Goal: Find specific page/section: Find specific page/section

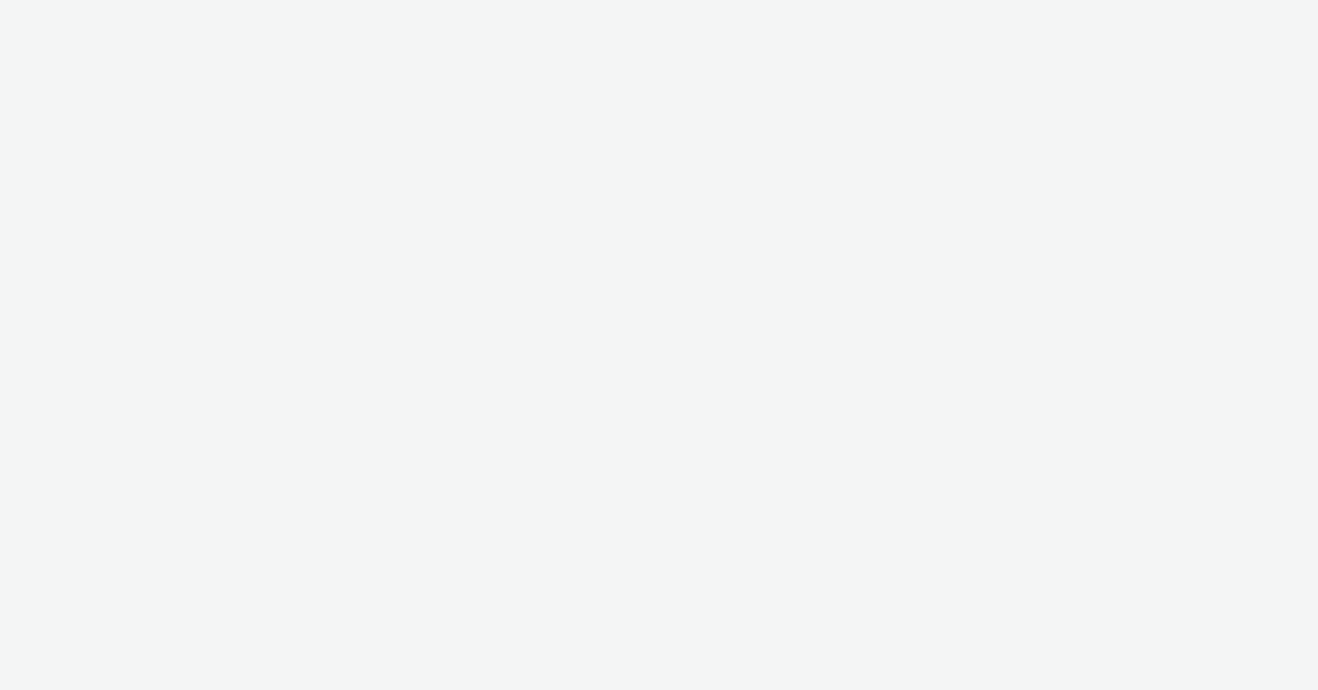
select select "e96a8942-ef45-4d7c-a93b-55963bebecaf"
select select "fd7d363f-a0e4-45df-a74d-78109a9b43a5"
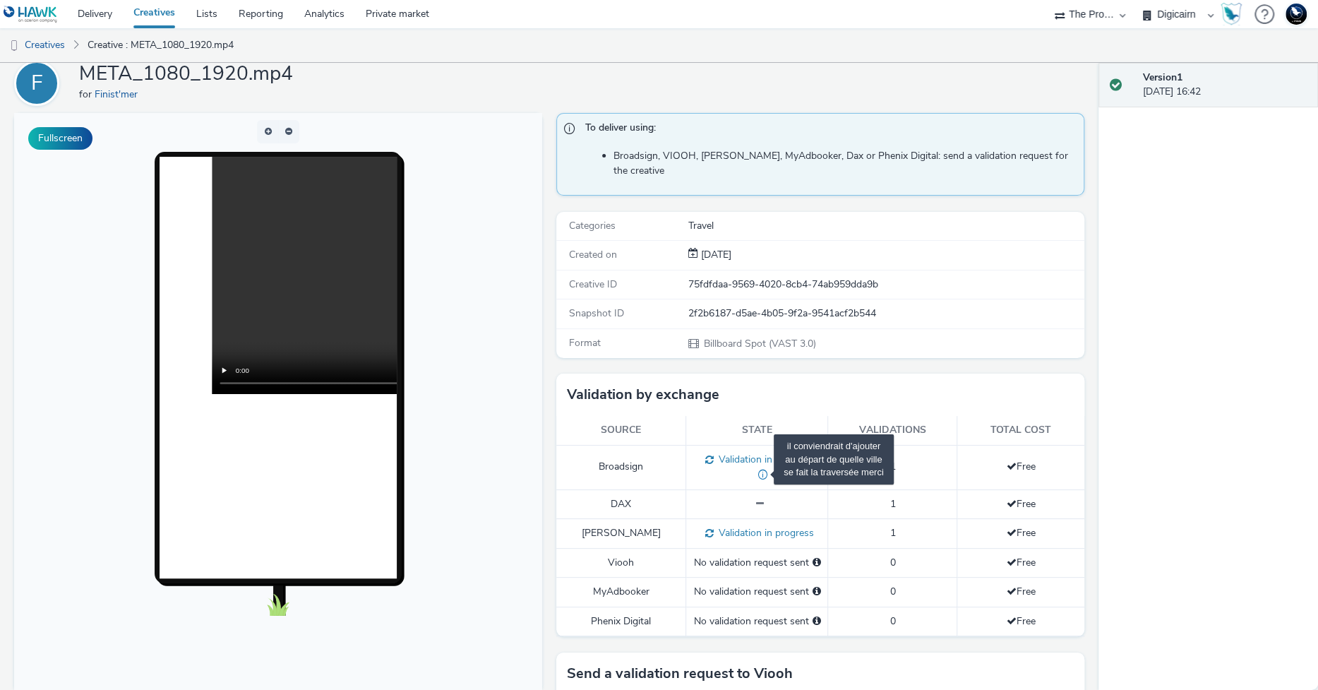
scroll to position [49, 0]
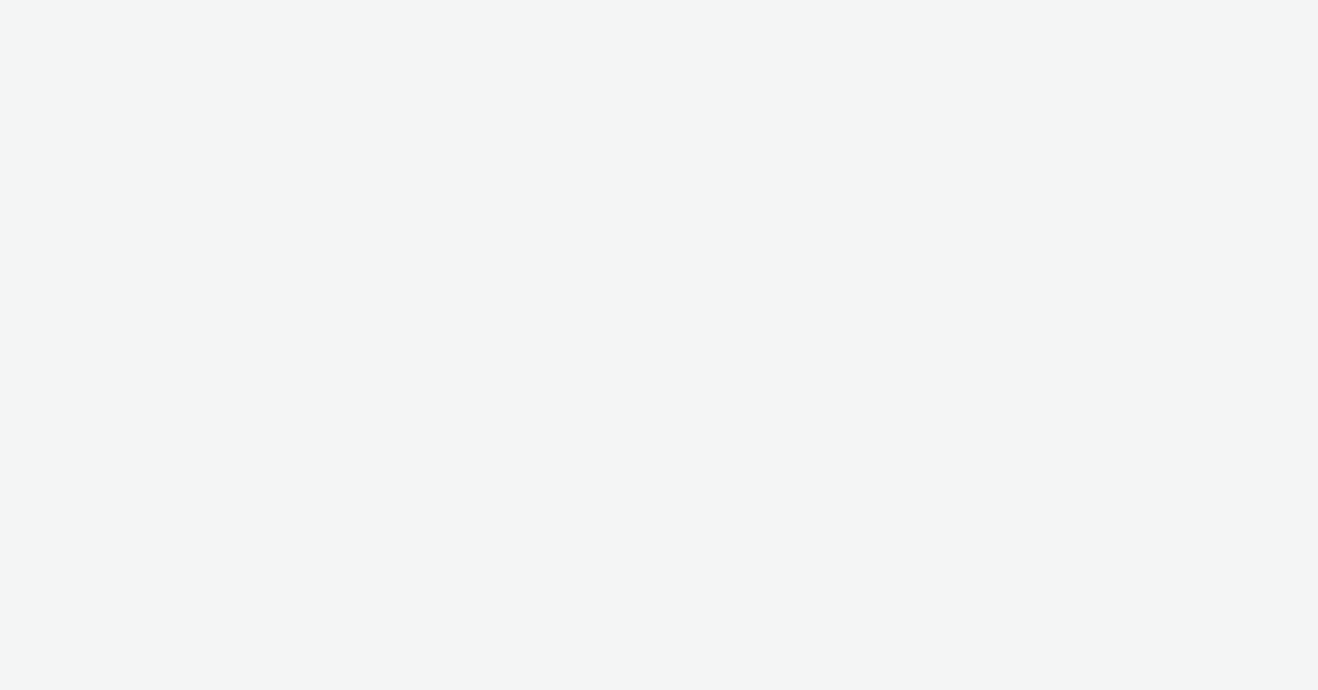
select select "e96a8942-ef45-4d7c-a93b-55963bebecaf"
select select "fd7d363f-a0e4-45df-a74d-78109a9b43a5"
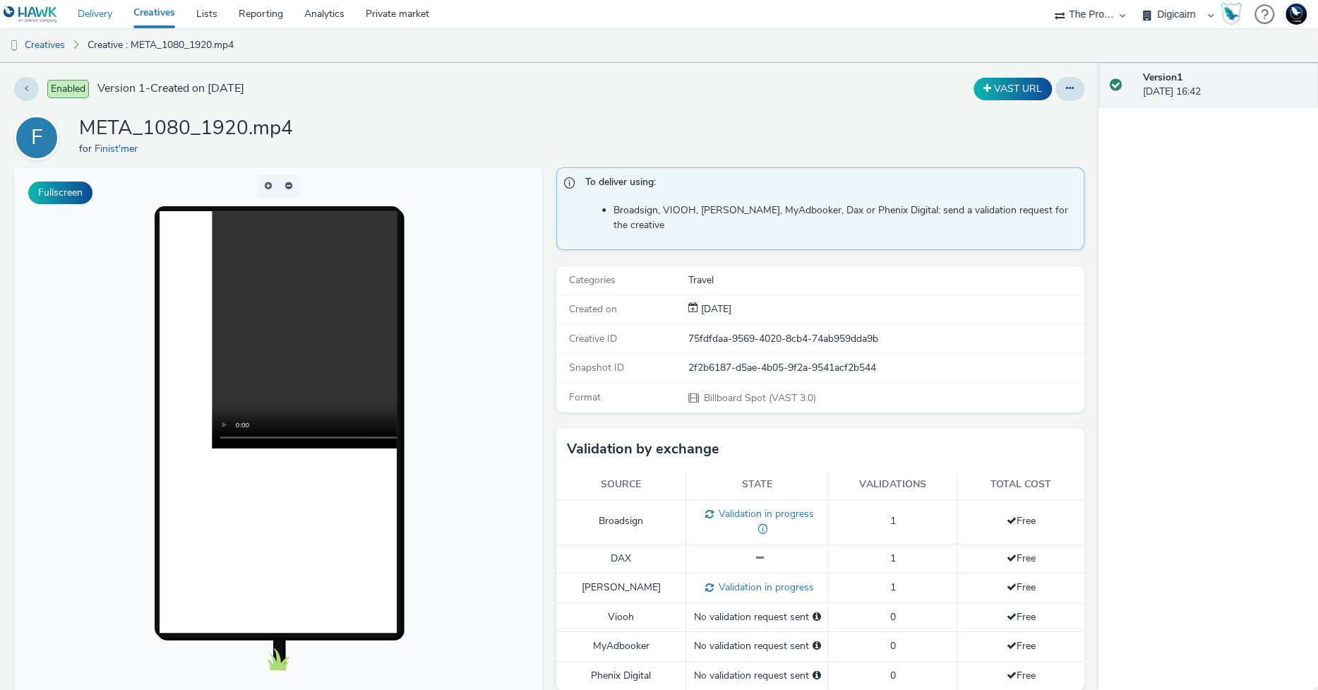
click at [97, 16] on link "Delivery" at bounding box center [95, 14] width 56 height 28
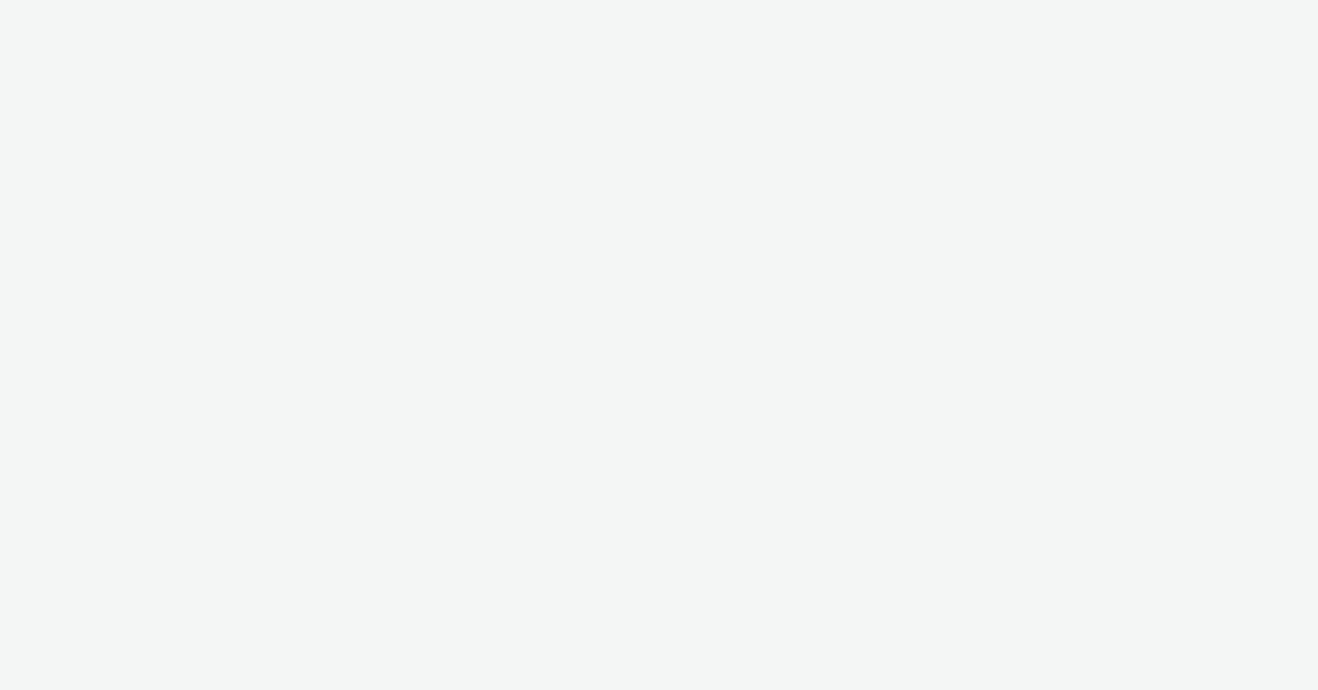
select select "e96a8942-ef45-4d7c-a93b-55963bebecaf"
select select "fd7d363f-a0e4-45df-a74d-78109a9b43a5"
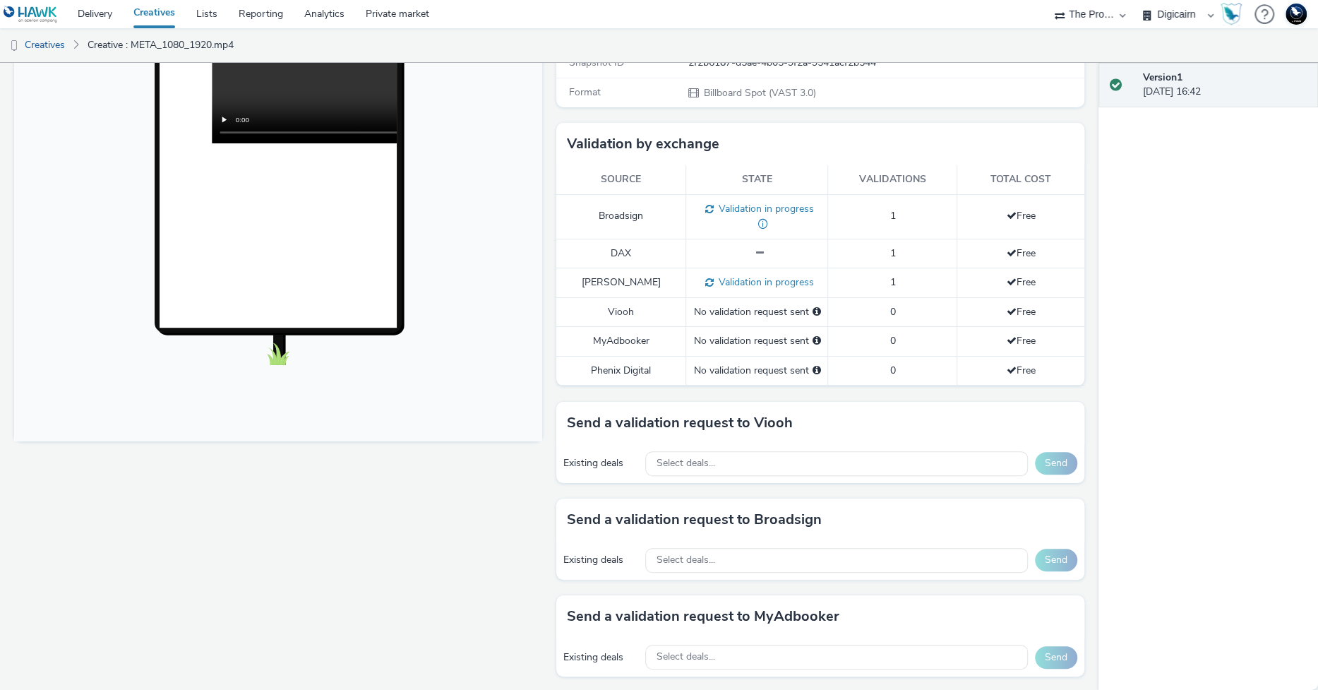
scroll to position [302, 0]
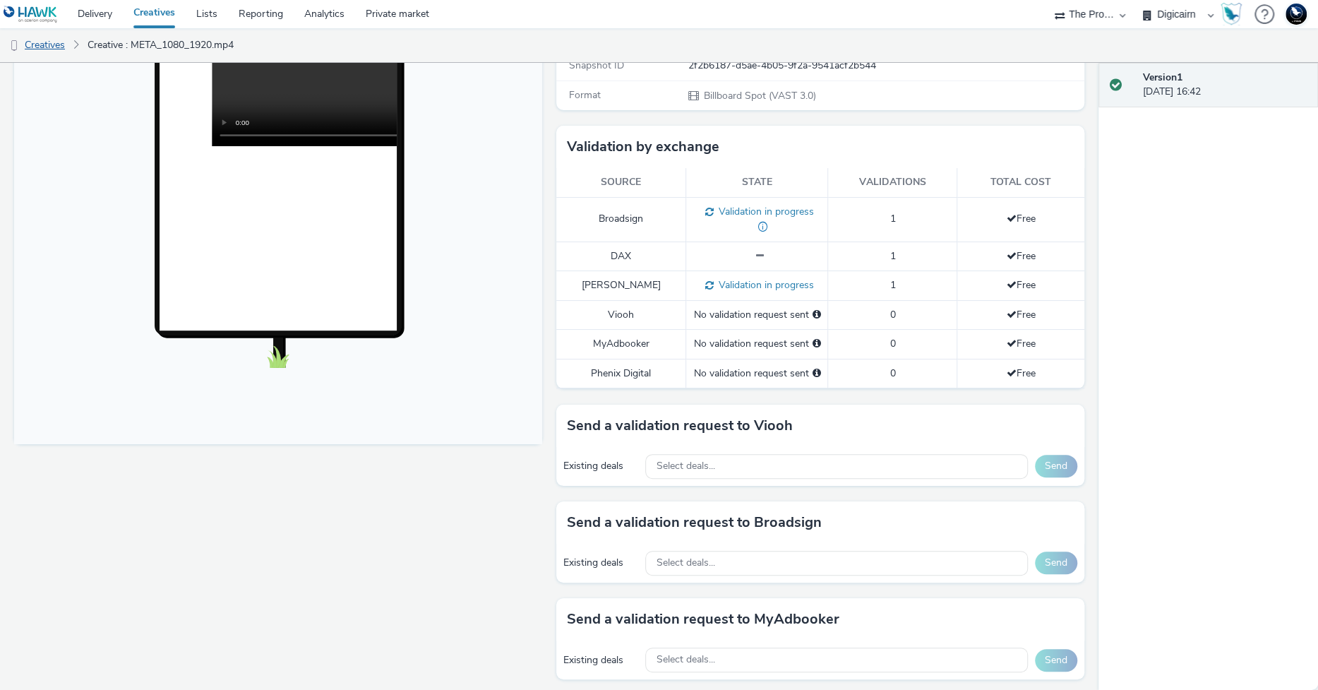
click at [41, 45] on link "Creatives" at bounding box center [36, 45] width 72 height 34
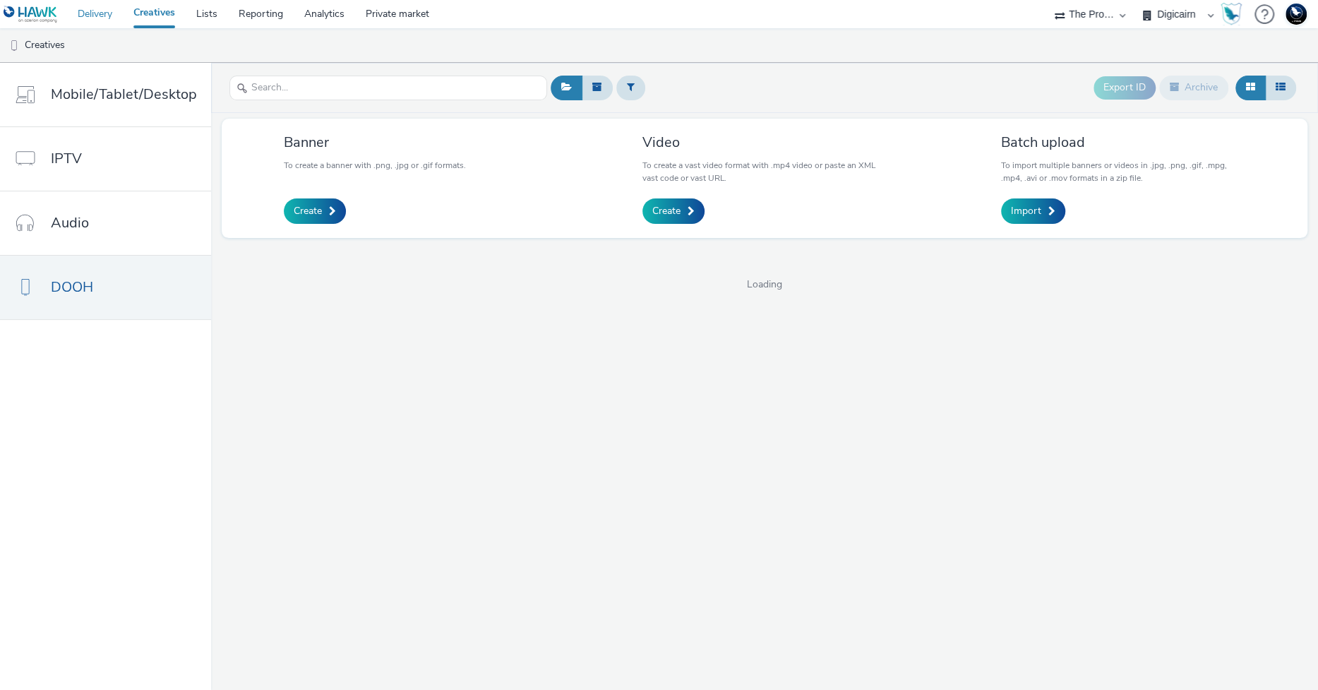
click at [100, 8] on link "Delivery" at bounding box center [95, 14] width 56 height 28
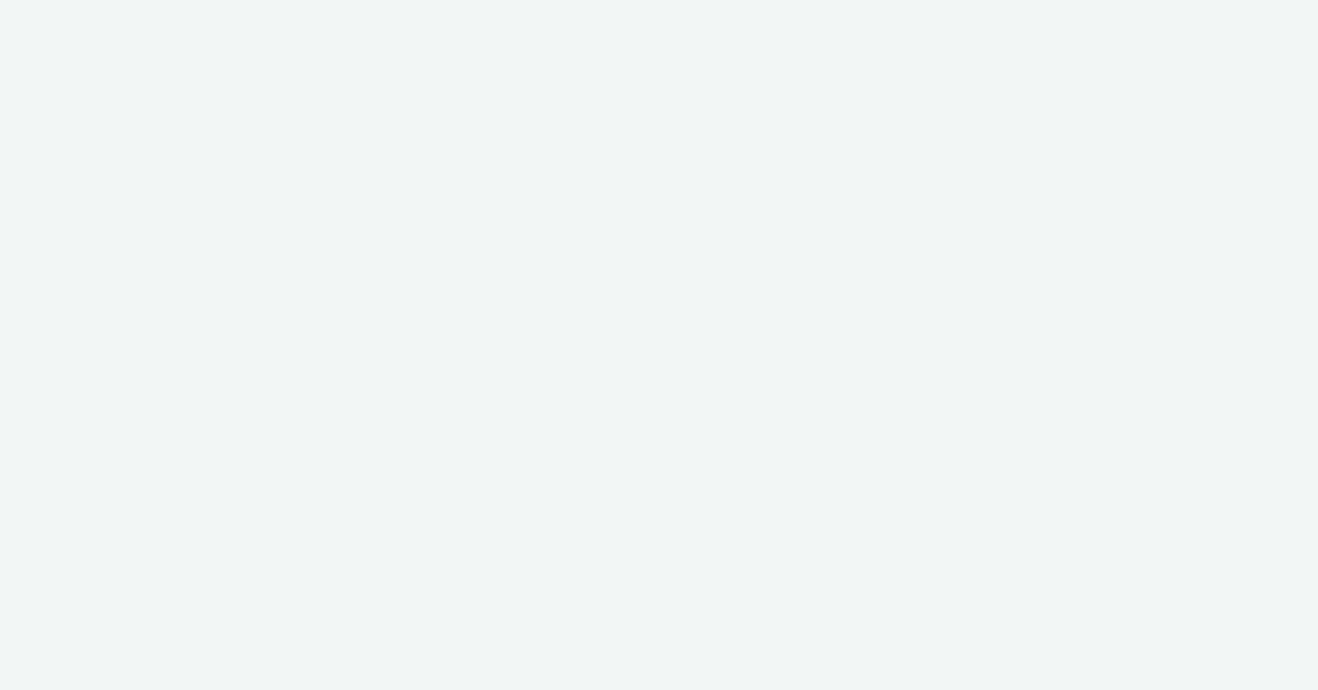
select select "e96a8942-ef45-4d7c-a93b-55963bebecaf"
select select "fd7d363f-a0e4-45df-a74d-78109a9b43a5"
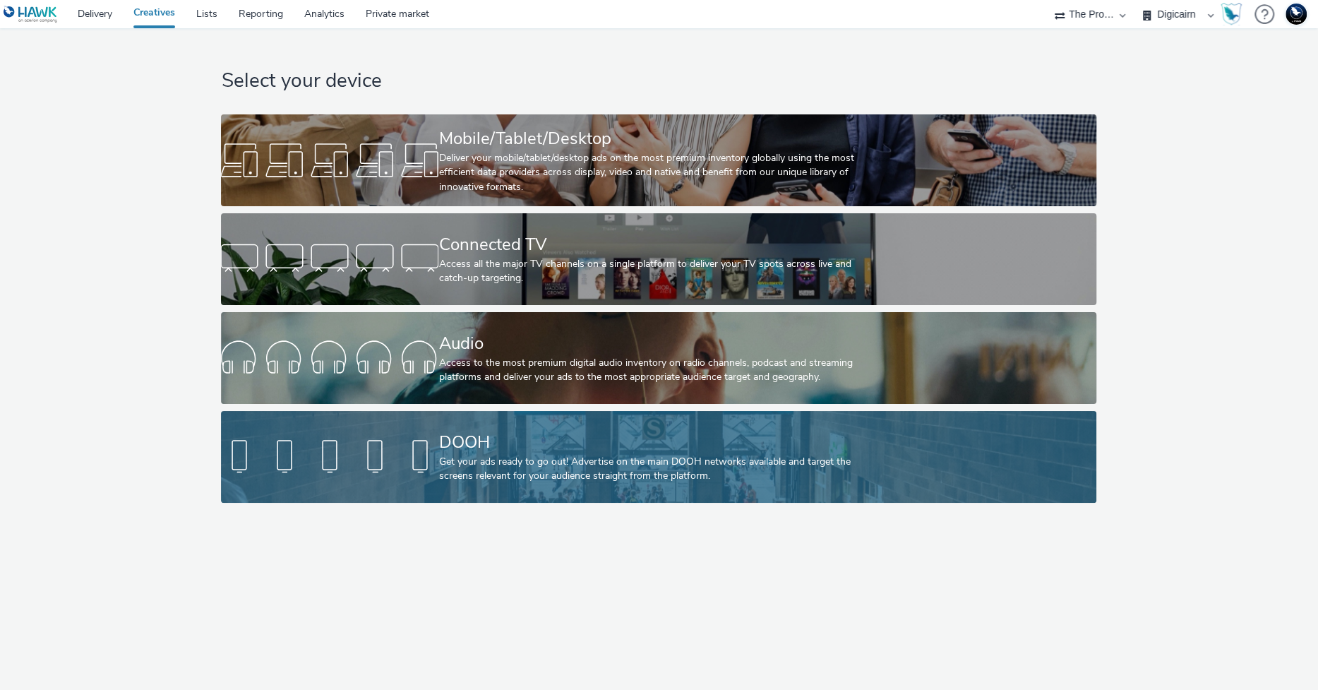
click at [517, 451] on div "DOOH" at bounding box center [656, 442] width 435 height 25
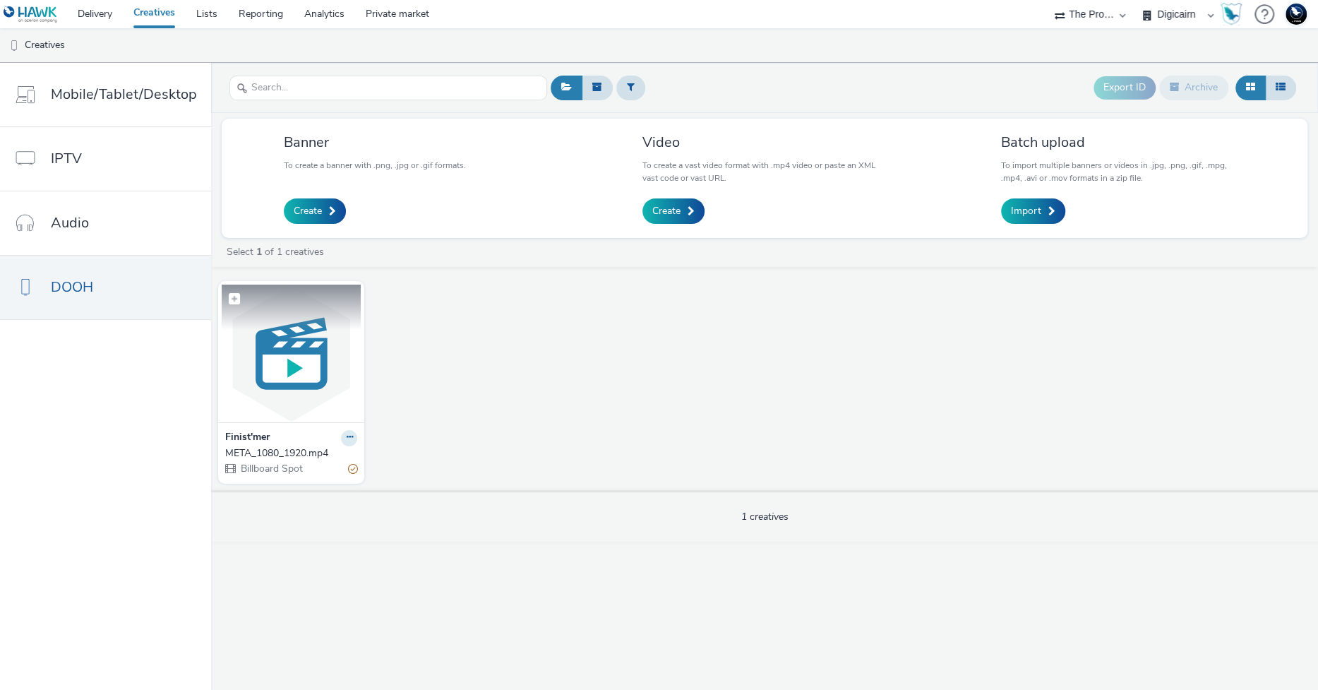
click at [280, 371] on img at bounding box center [291, 354] width 139 height 138
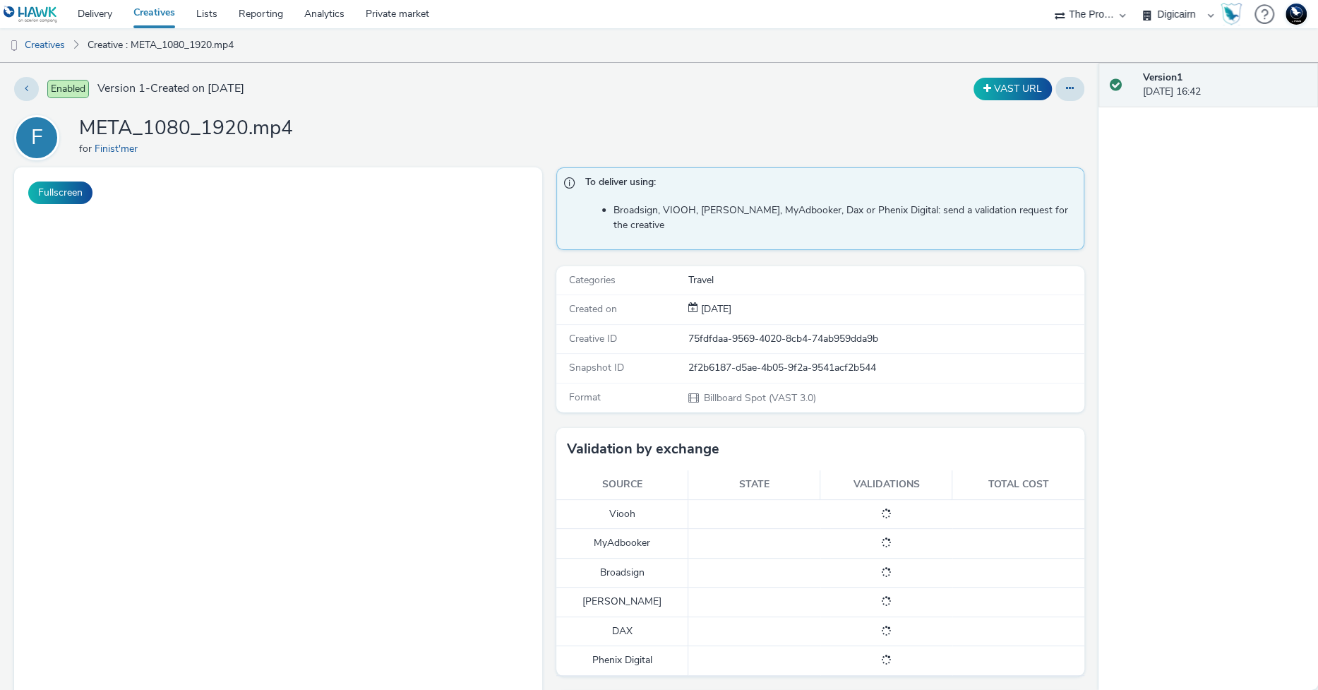
click at [771, 361] on div "2f2b6187-d5ae-4b05-9f2a-9541acf2b544" at bounding box center [886, 368] width 395 height 14
copy div "2f2b6187-d5ae-4b05-9f2a-9541acf2b544"
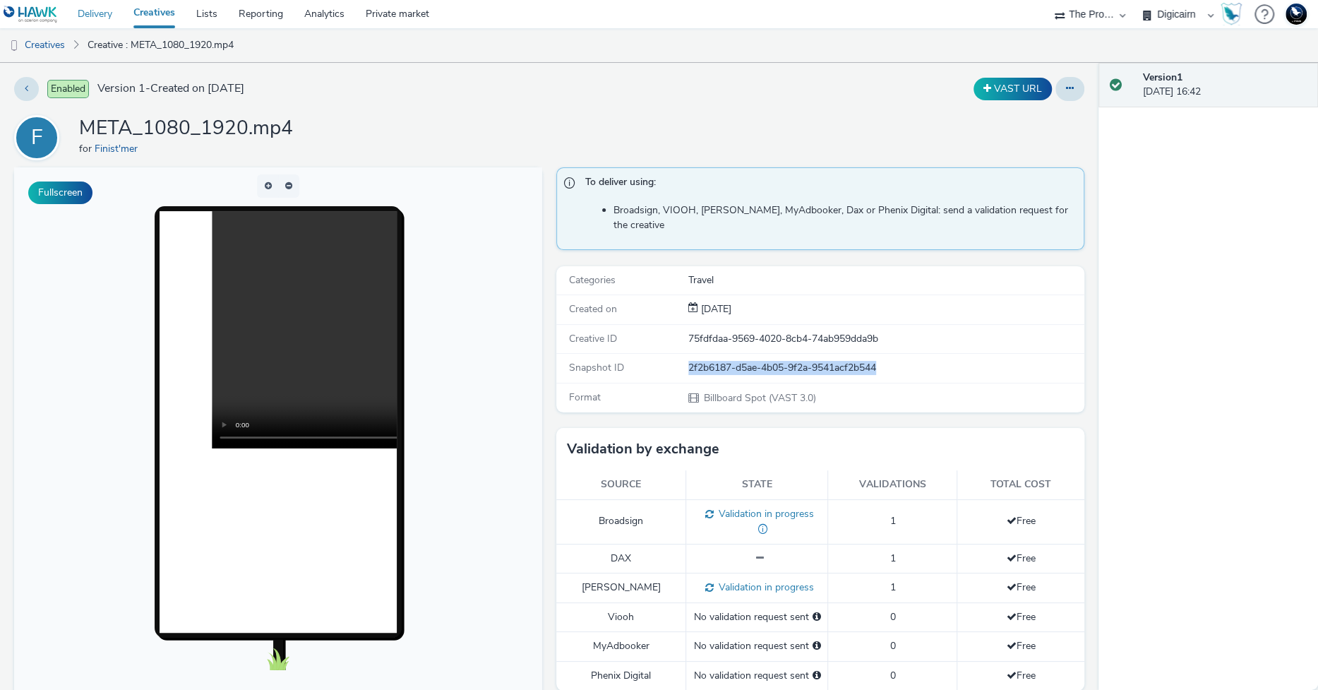
click at [104, 14] on link "Delivery" at bounding box center [95, 14] width 56 height 28
